Goal: Check status: Check status

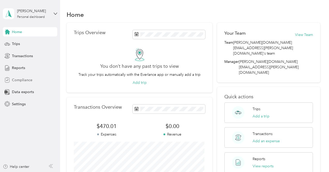
click at [22, 79] on span "Compliance" at bounding box center [22, 80] width 20 height 5
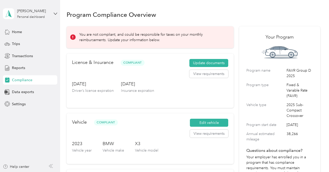
click at [73, 36] on icon at bounding box center [73, 37] width 1 height 3
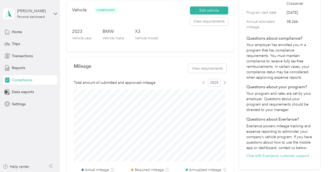
scroll to position [215, 0]
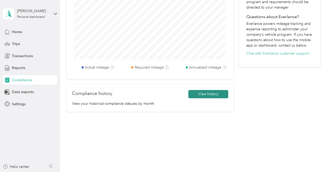
click at [209, 93] on button "View history" at bounding box center [209, 94] width 40 height 8
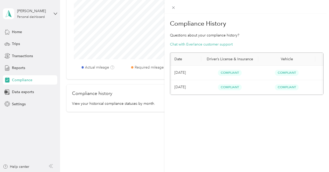
scroll to position [0, 53]
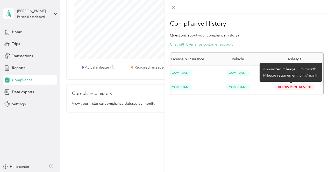
click at [293, 86] on span "Below Requirement" at bounding box center [295, 88] width 39 height 6
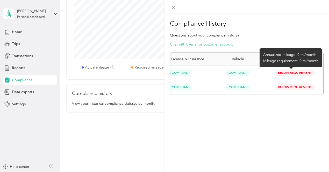
click at [288, 73] on span "Below Requirement" at bounding box center [295, 73] width 39 height 6
click at [278, 73] on span "Below Requirement" at bounding box center [295, 73] width 39 height 6
